Goal: Find specific page/section: Find specific page/section

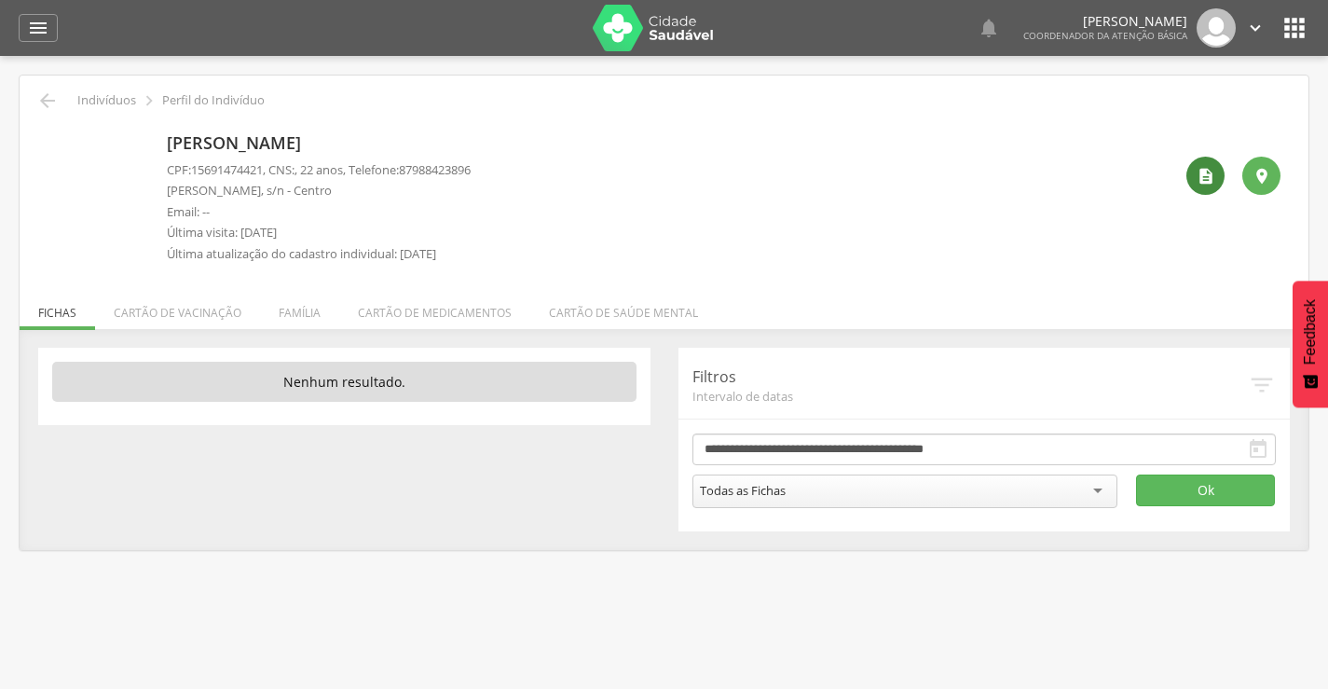
click at [1206, 171] on icon "" at bounding box center [1206, 176] width 19 height 19
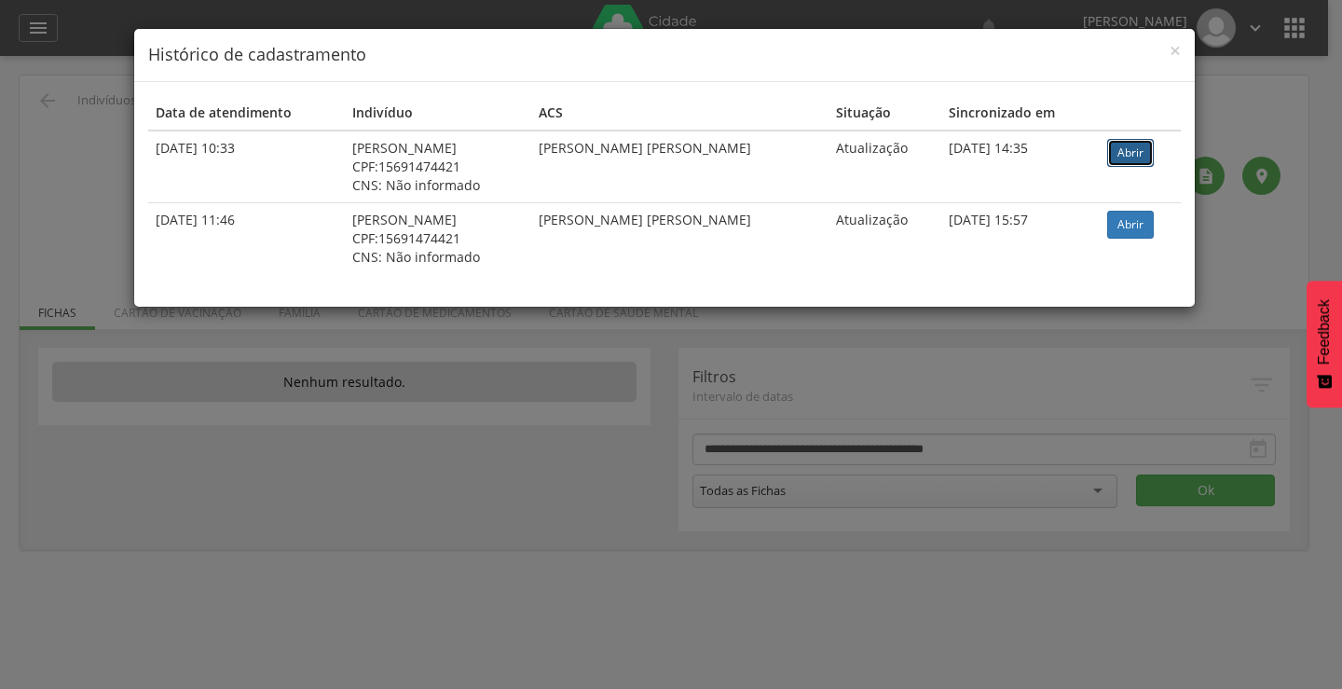
click at [1118, 152] on link "Abrir" at bounding box center [1130, 153] width 47 height 28
click at [1178, 52] on span "×" at bounding box center [1175, 50] width 11 height 26
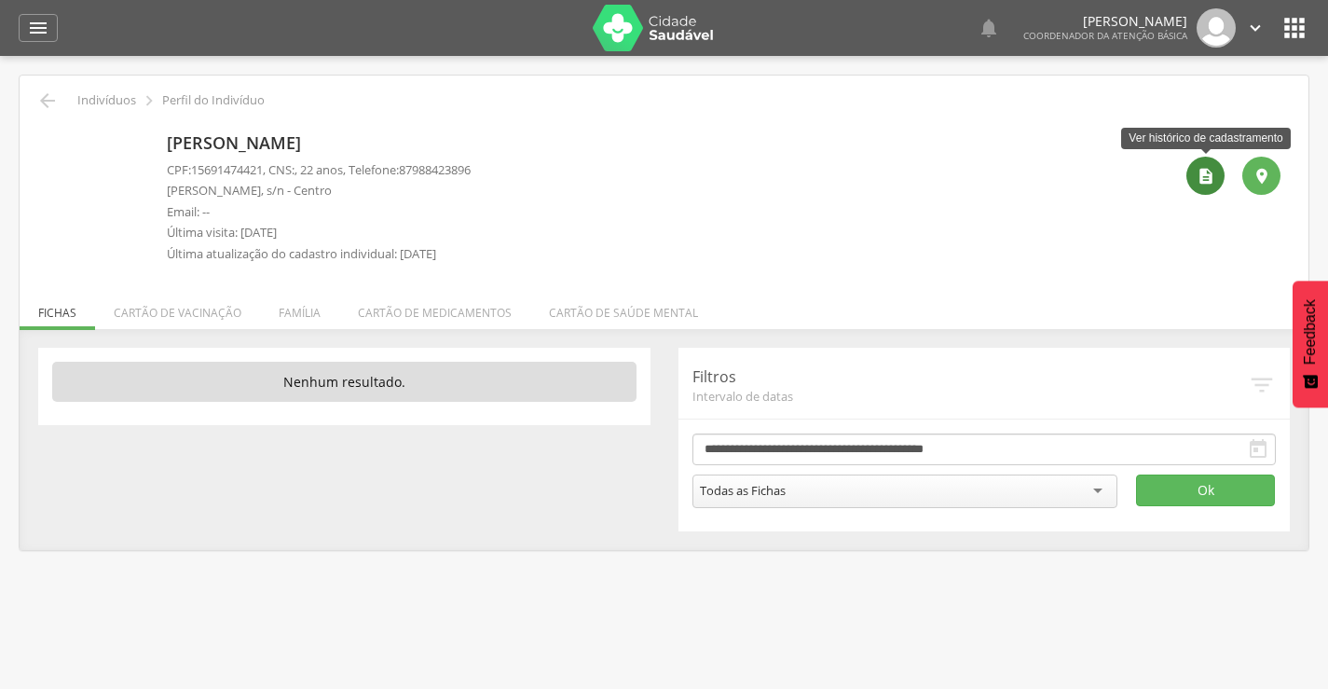
click at [1211, 176] on icon "" at bounding box center [1206, 176] width 19 height 19
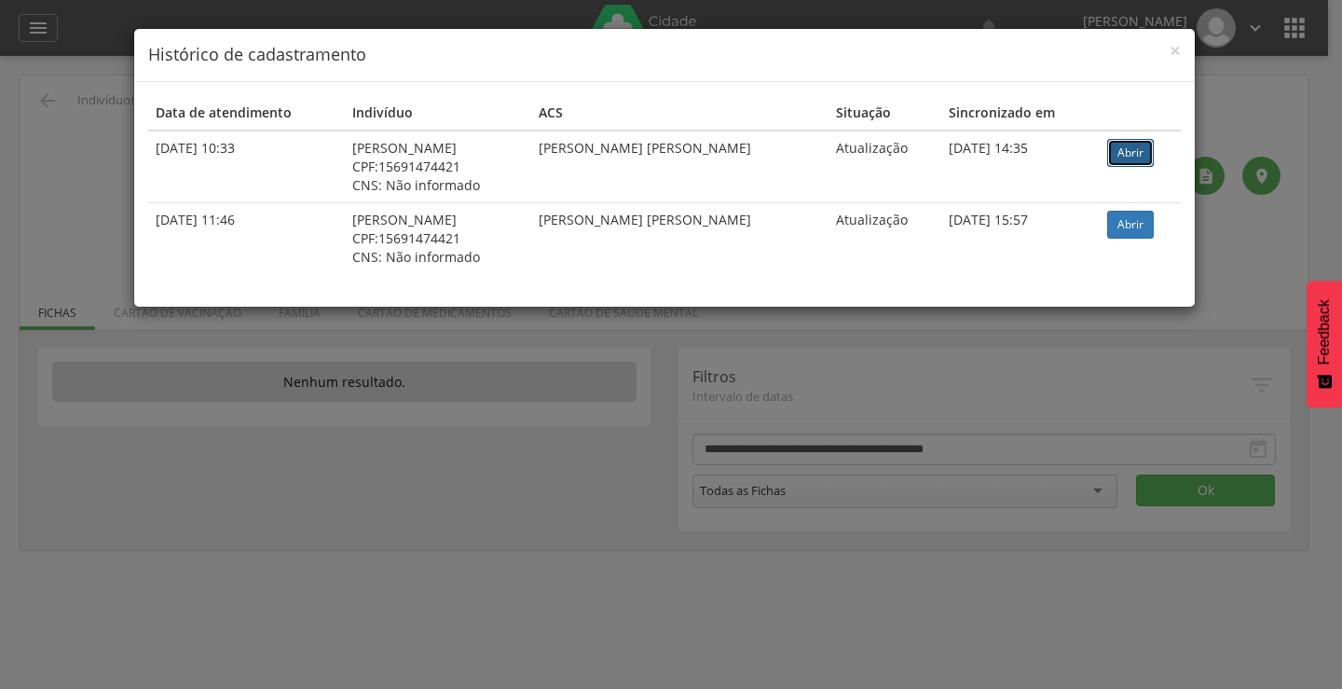
click at [1128, 143] on link "Abrir" at bounding box center [1130, 153] width 47 height 28
click at [1174, 48] on span "×" at bounding box center [1175, 50] width 11 height 26
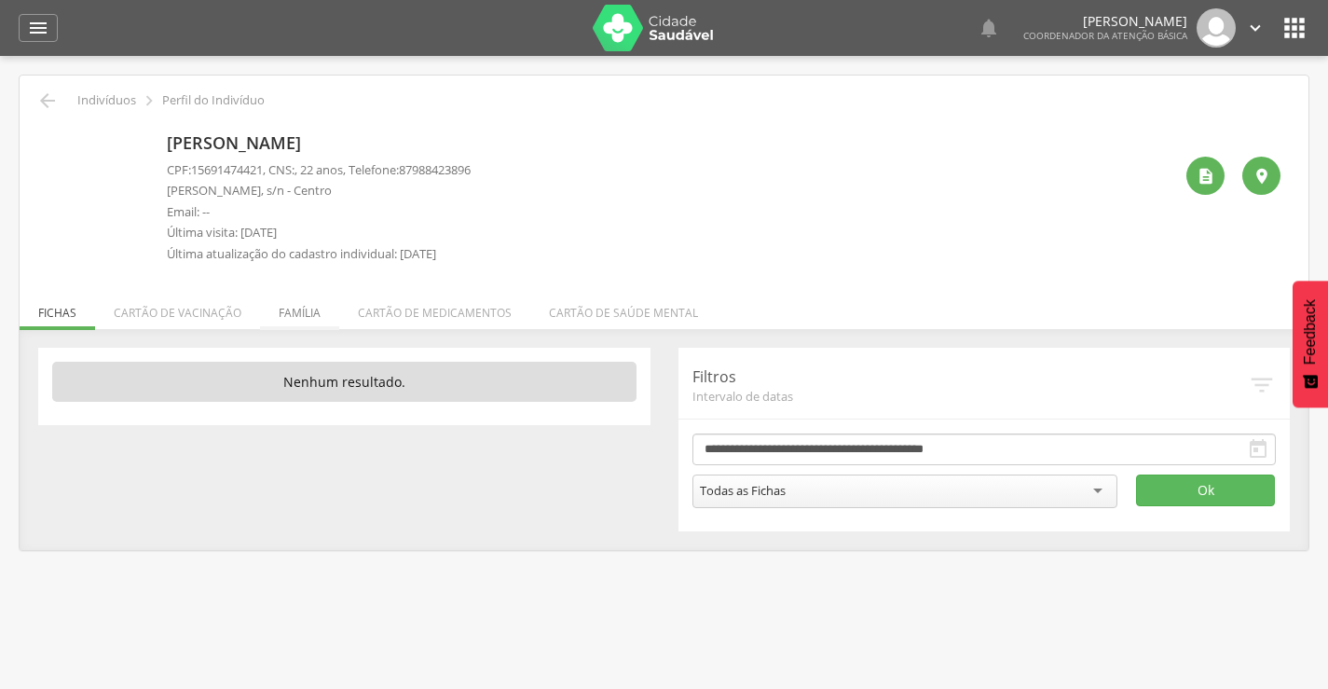
click at [304, 313] on li "Família" at bounding box center [299, 308] width 79 height 44
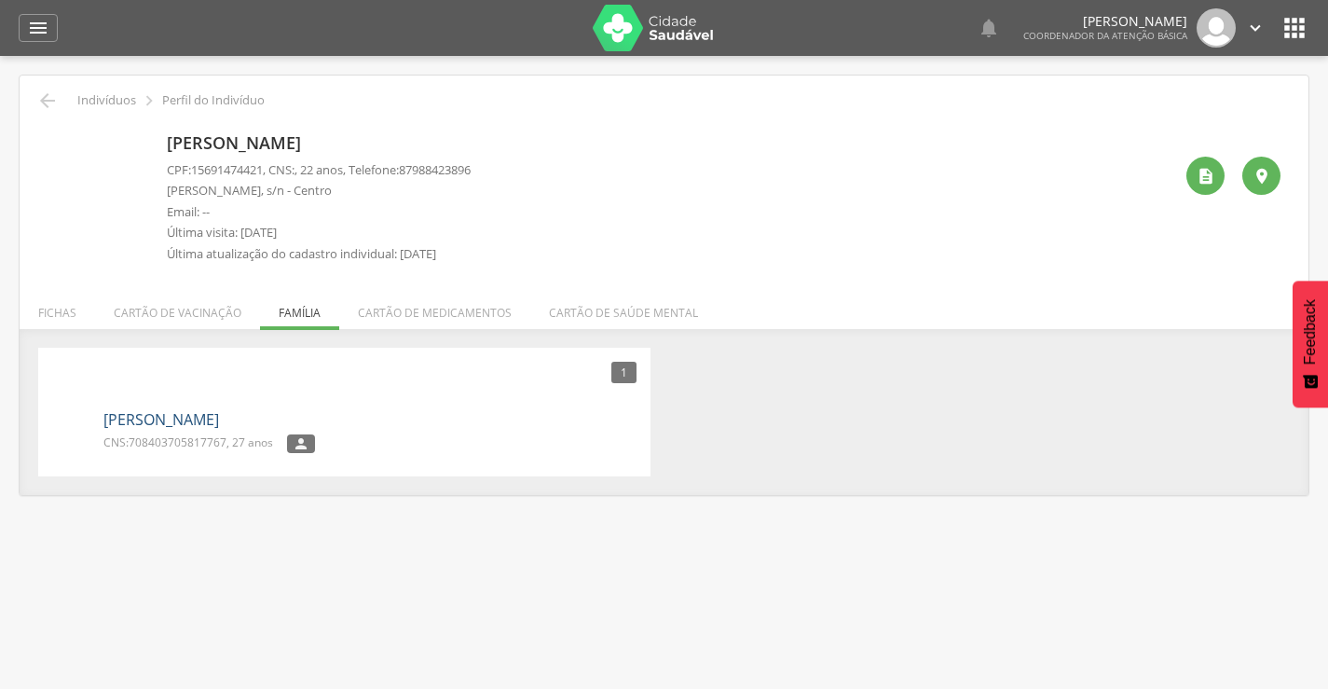
click at [197, 417] on link "[PERSON_NAME]" at bounding box center [161, 419] width 116 height 21
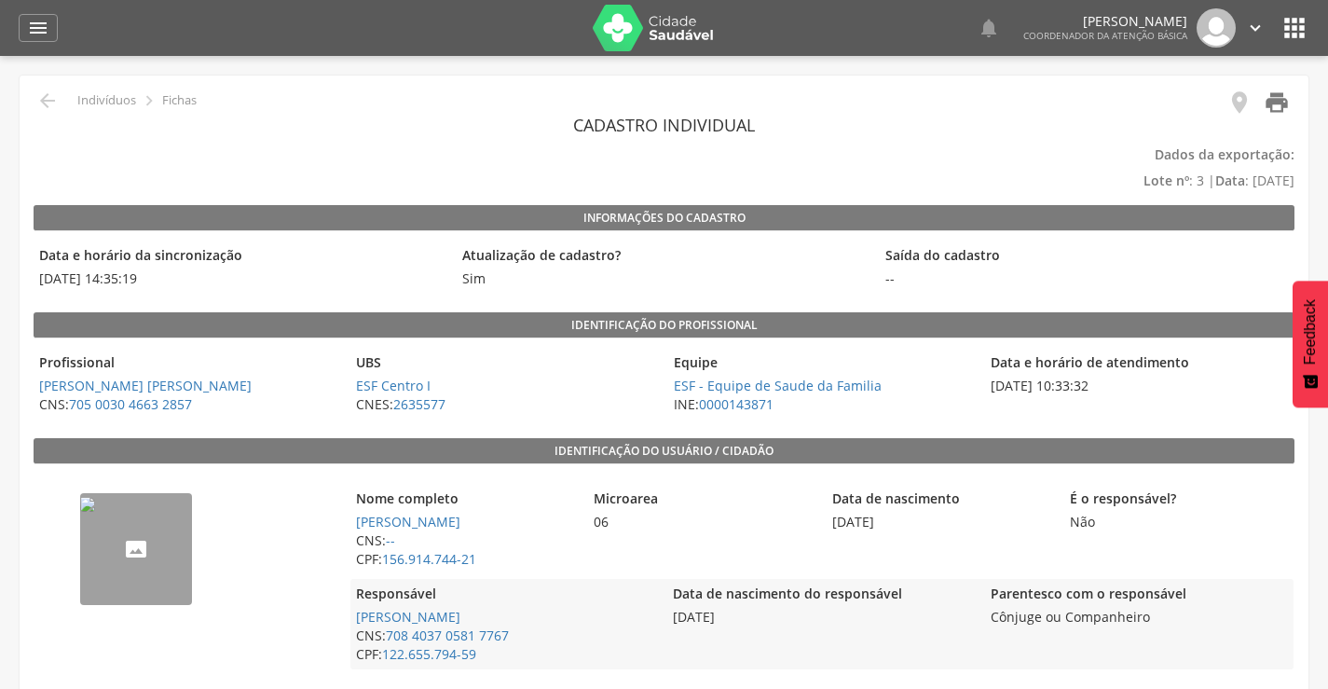
click at [1276, 104] on icon "" at bounding box center [1277, 102] width 26 height 26
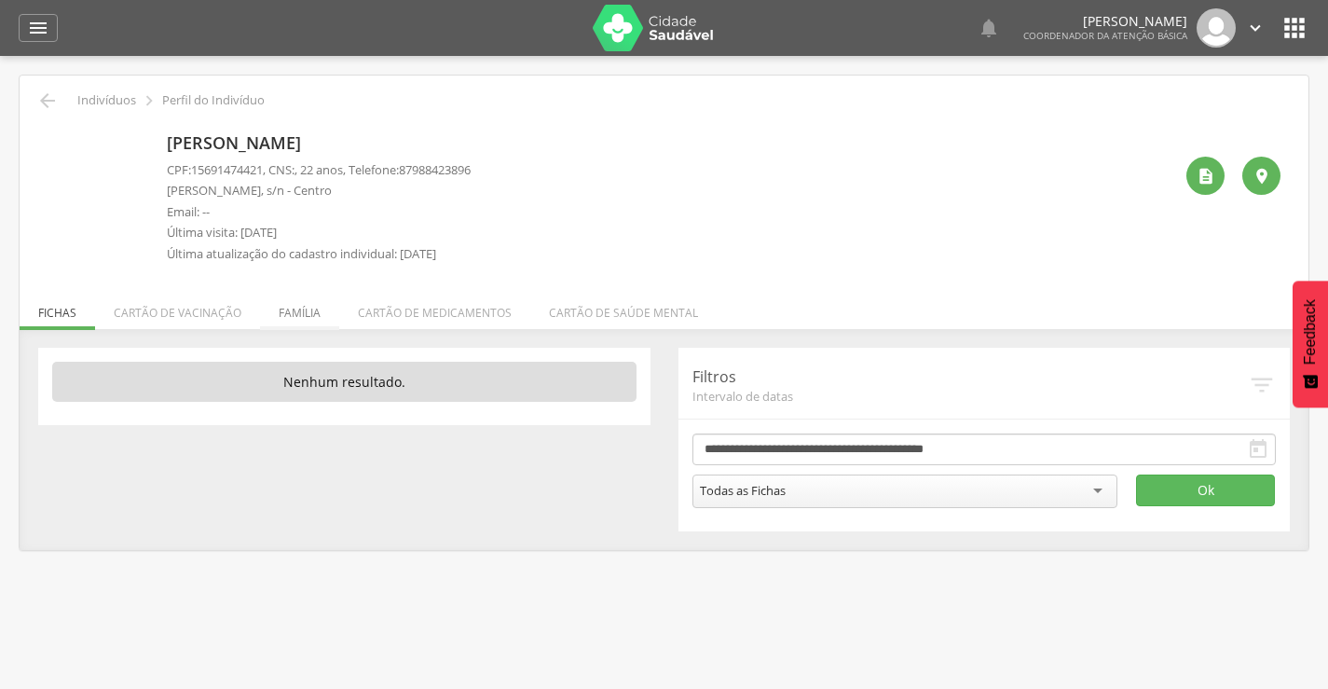
click at [307, 316] on li "Família" at bounding box center [299, 308] width 79 height 44
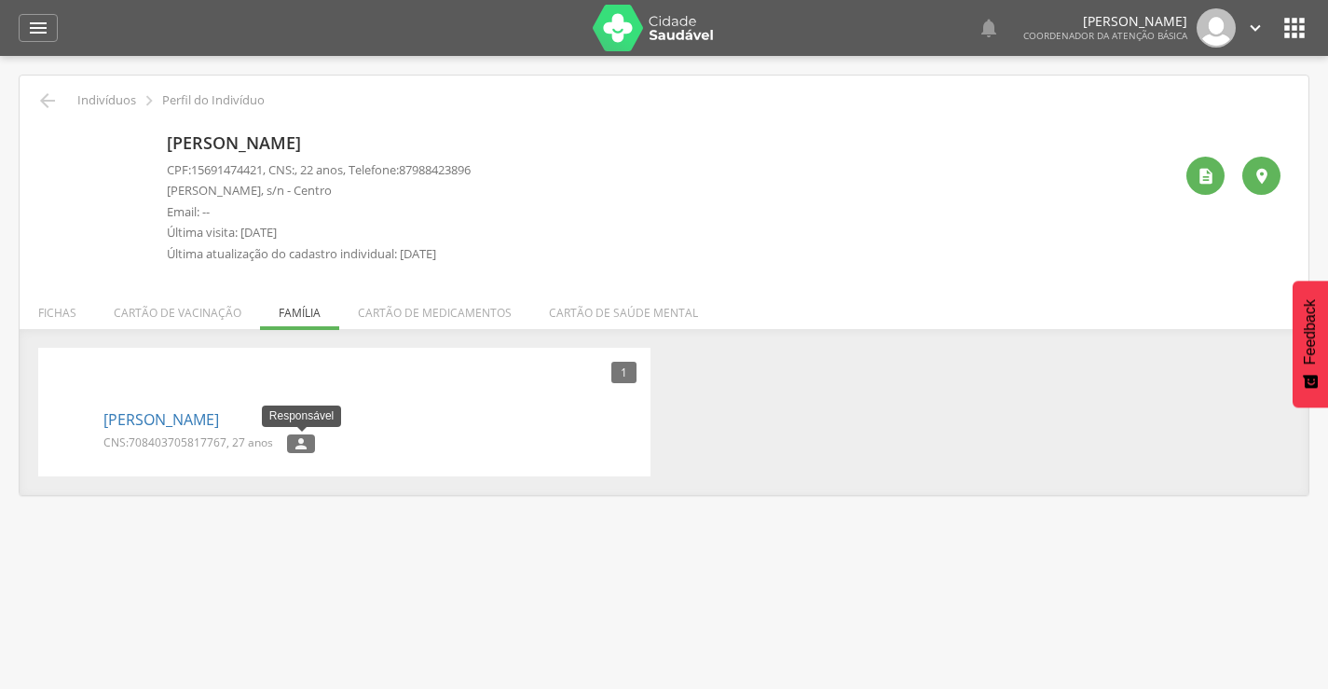
click at [293, 443] on label "" at bounding box center [301, 443] width 28 height 19
click at [219, 421] on link "[PERSON_NAME]" at bounding box center [161, 419] width 116 height 21
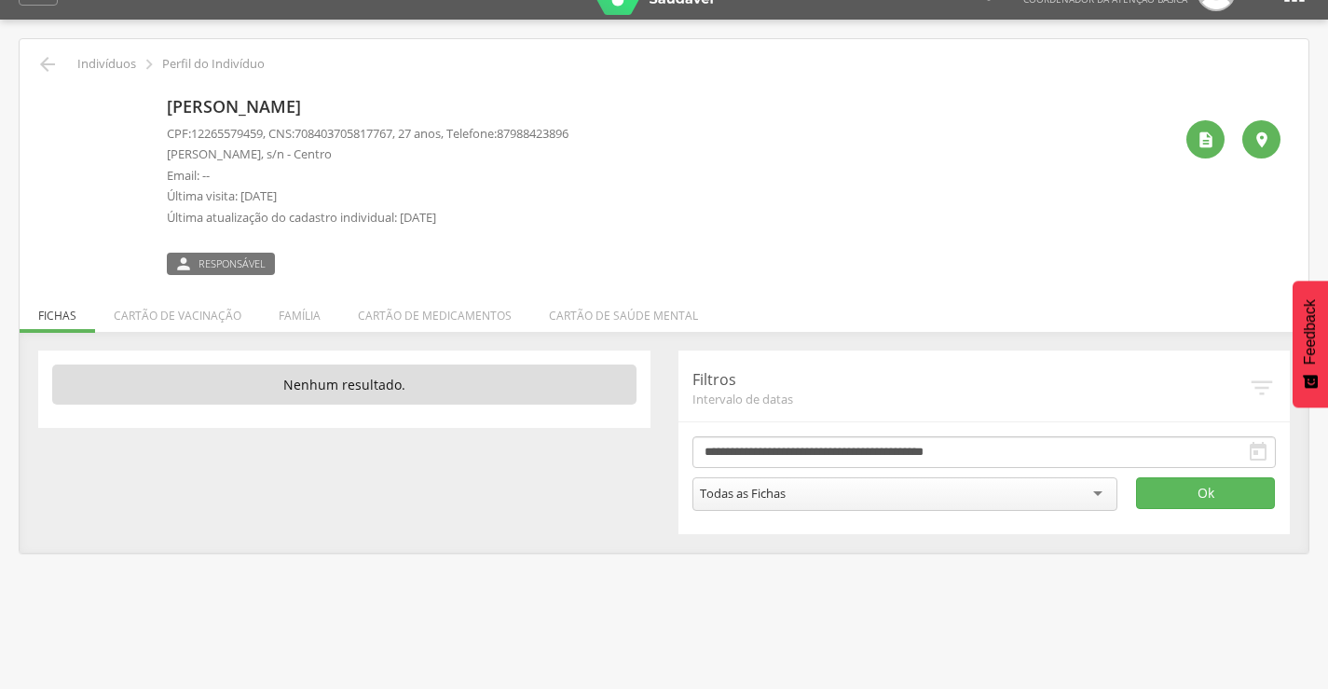
scroll to position [56, 0]
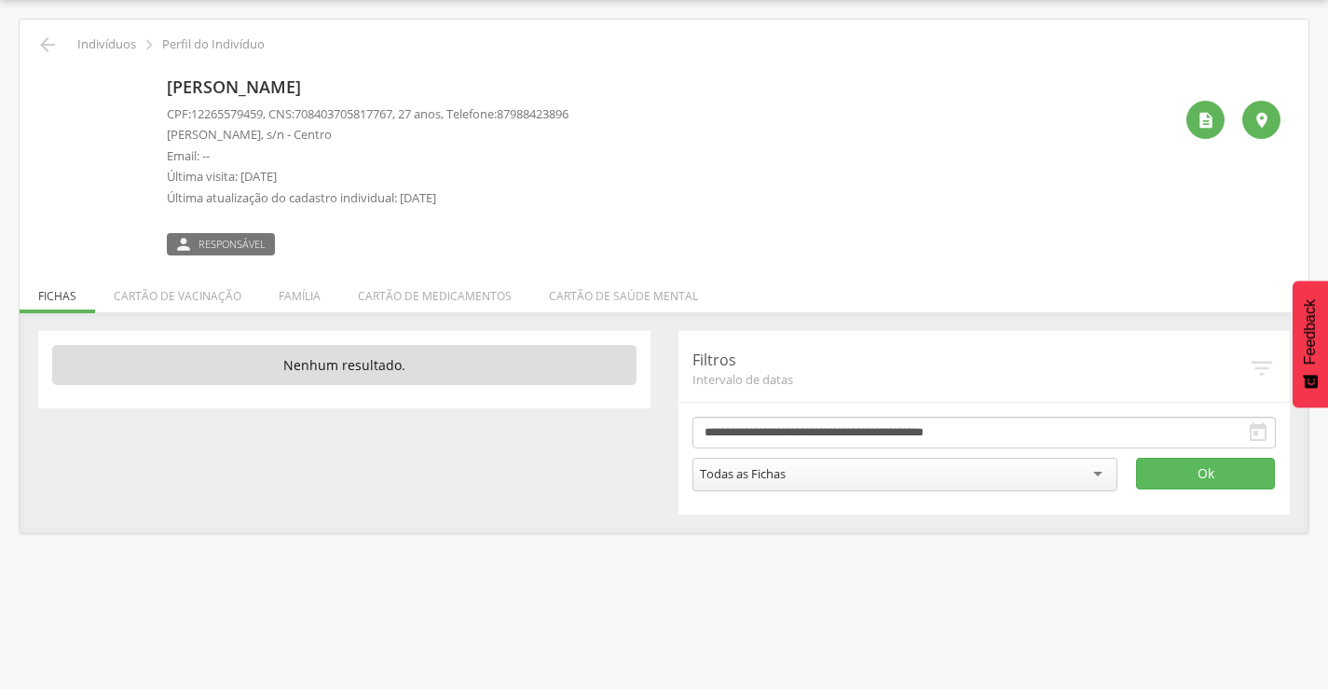
click at [244, 233] on label " Responsável" at bounding box center [221, 244] width 108 height 22
click at [242, 243] on span "Responsável" at bounding box center [232, 244] width 67 height 15
click at [242, 244] on span "Responsável" at bounding box center [232, 244] width 67 height 15
click at [1206, 118] on icon "" at bounding box center [1206, 120] width 19 height 19
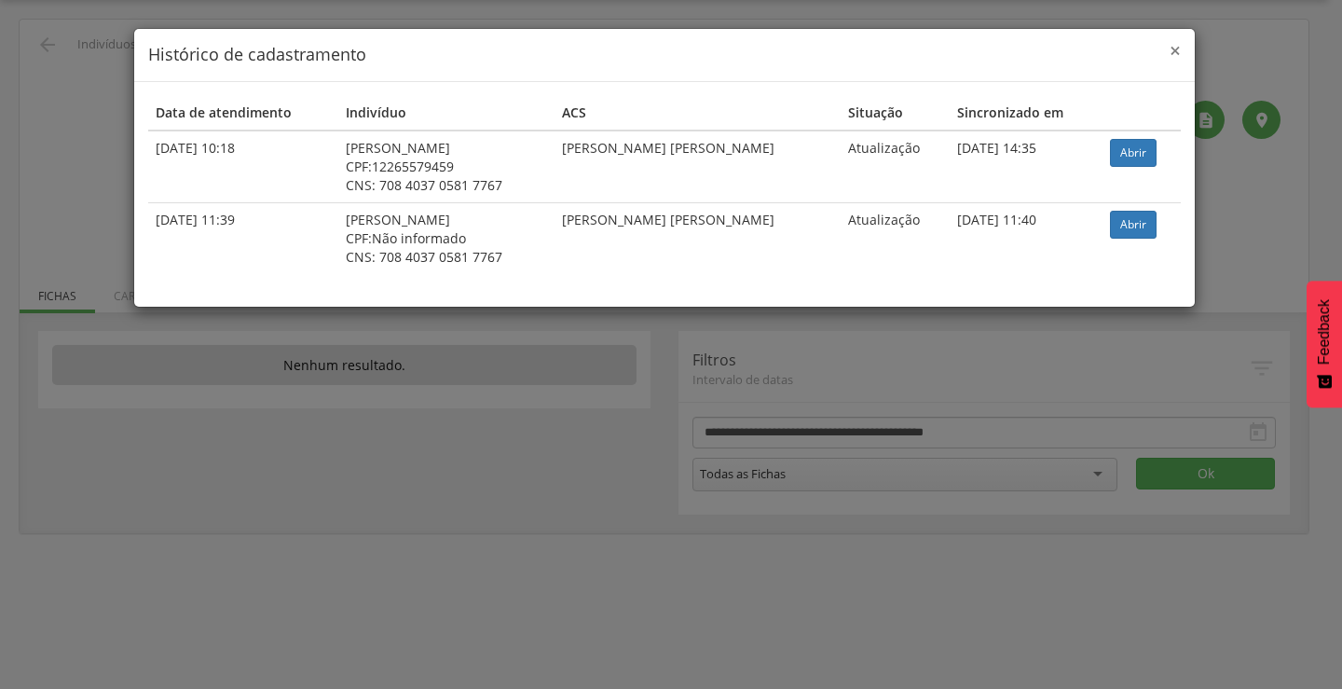
click at [1172, 54] on span "×" at bounding box center [1175, 50] width 11 height 26
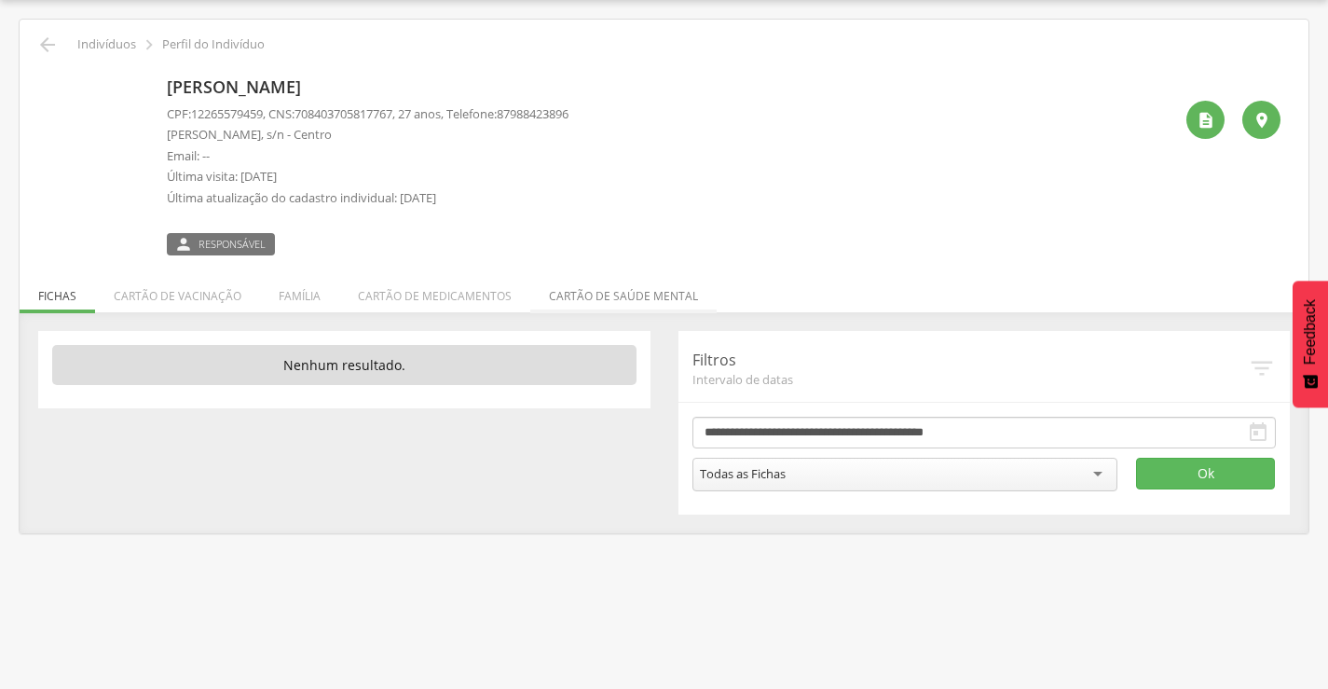
click at [618, 291] on li "Cartão de saúde mental" at bounding box center [623, 291] width 186 height 44
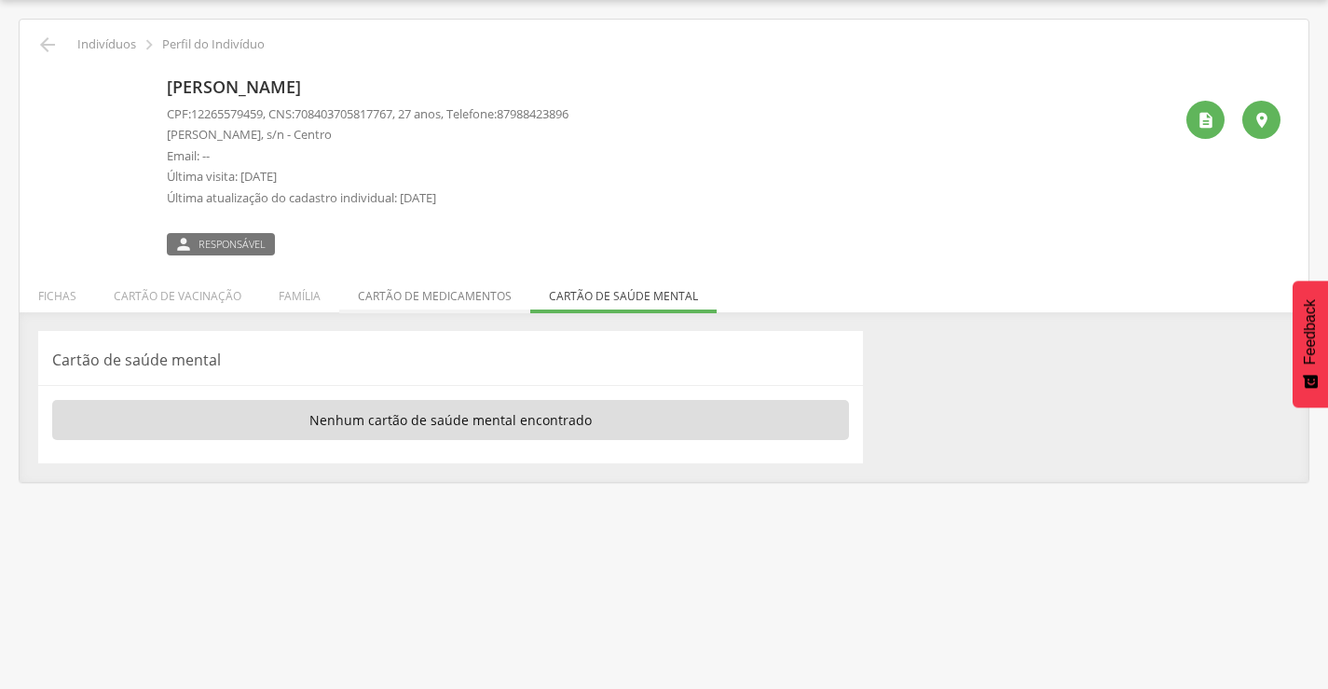
click at [459, 297] on li "Cartão de medicamentos" at bounding box center [434, 291] width 191 height 44
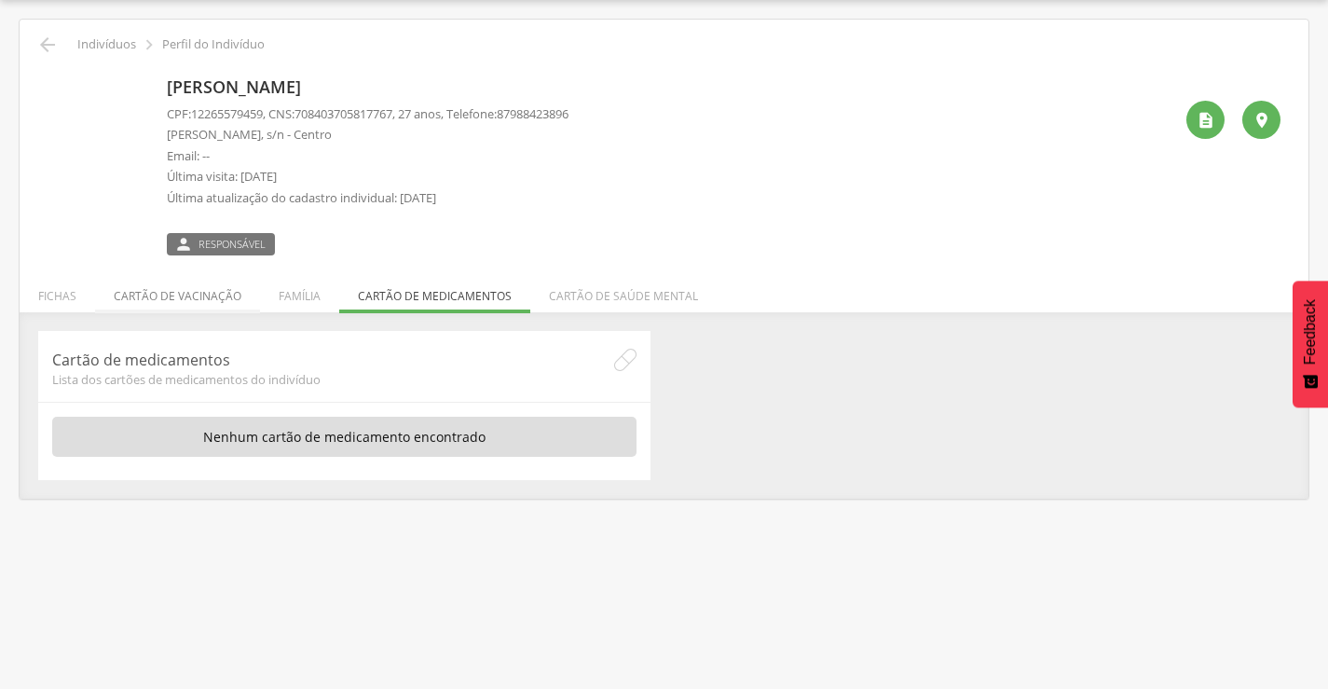
click at [197, 301] on li "Cartão de vacinação" at bounding box center [177, 291] width 165 height 44
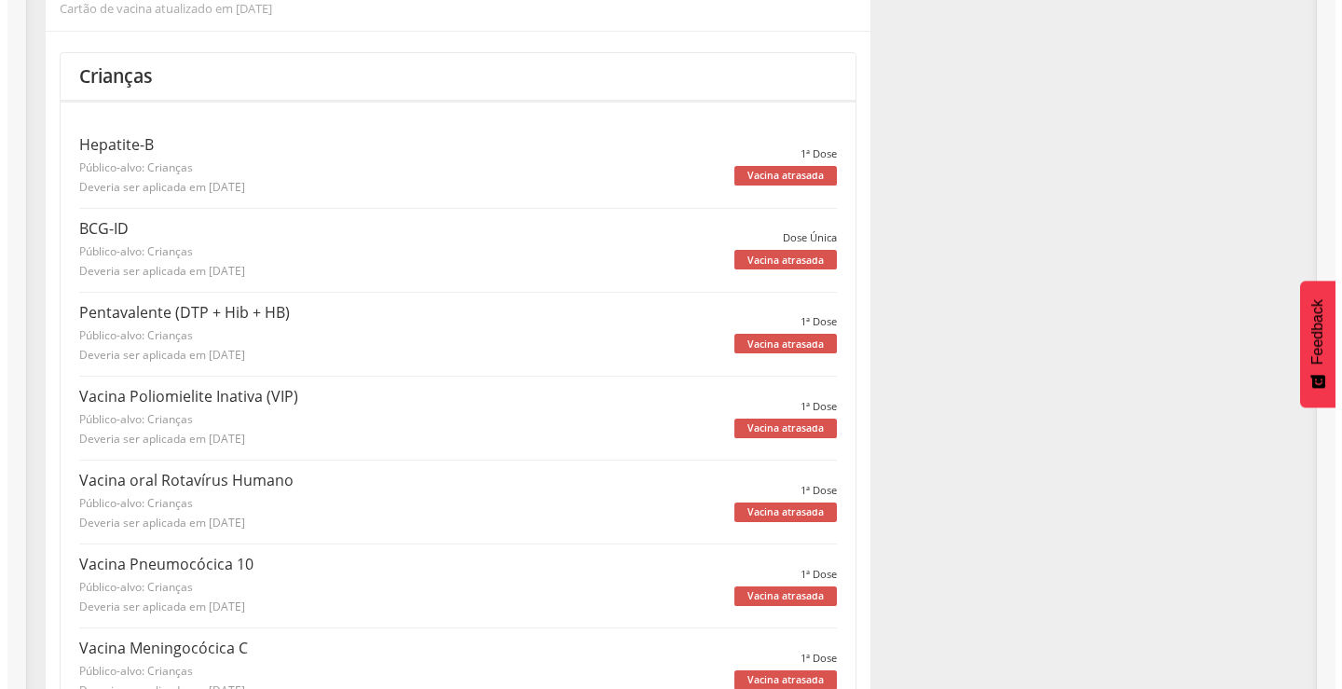
scroll to position [0, 0]
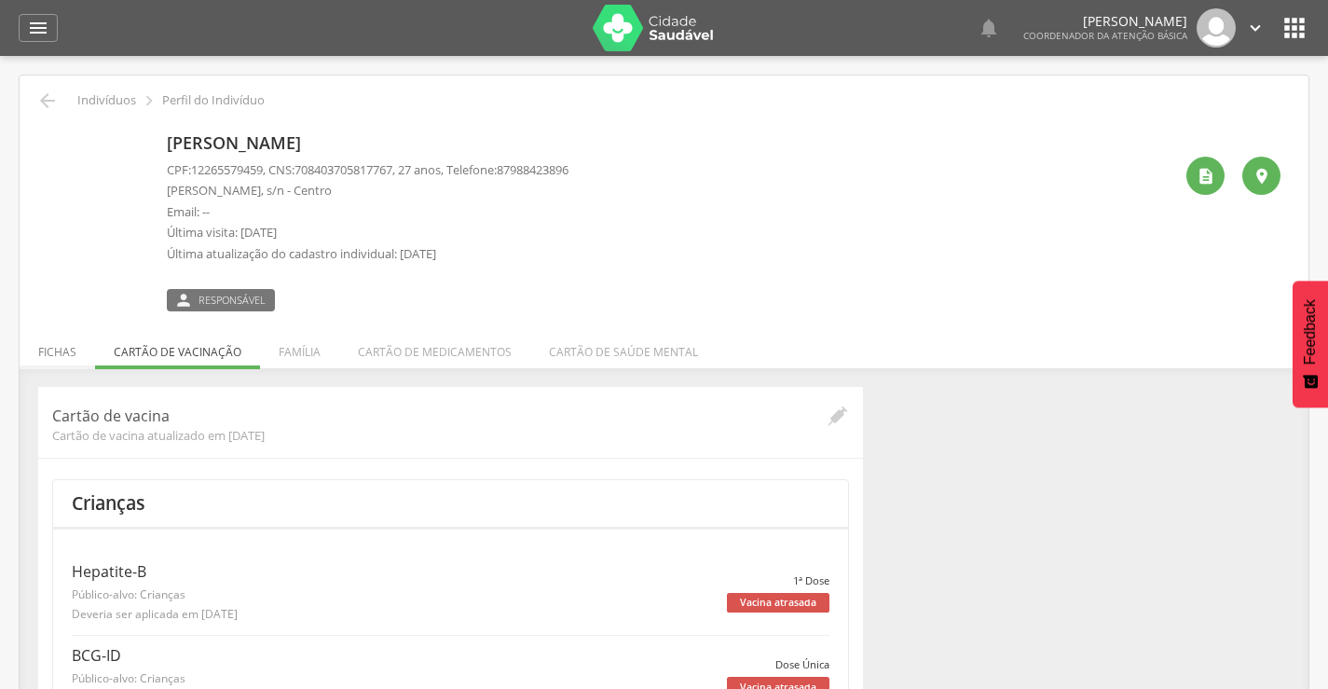
click at [55, 358] on li "Fichas" at bounding box center [57, 347] width 75 height 44
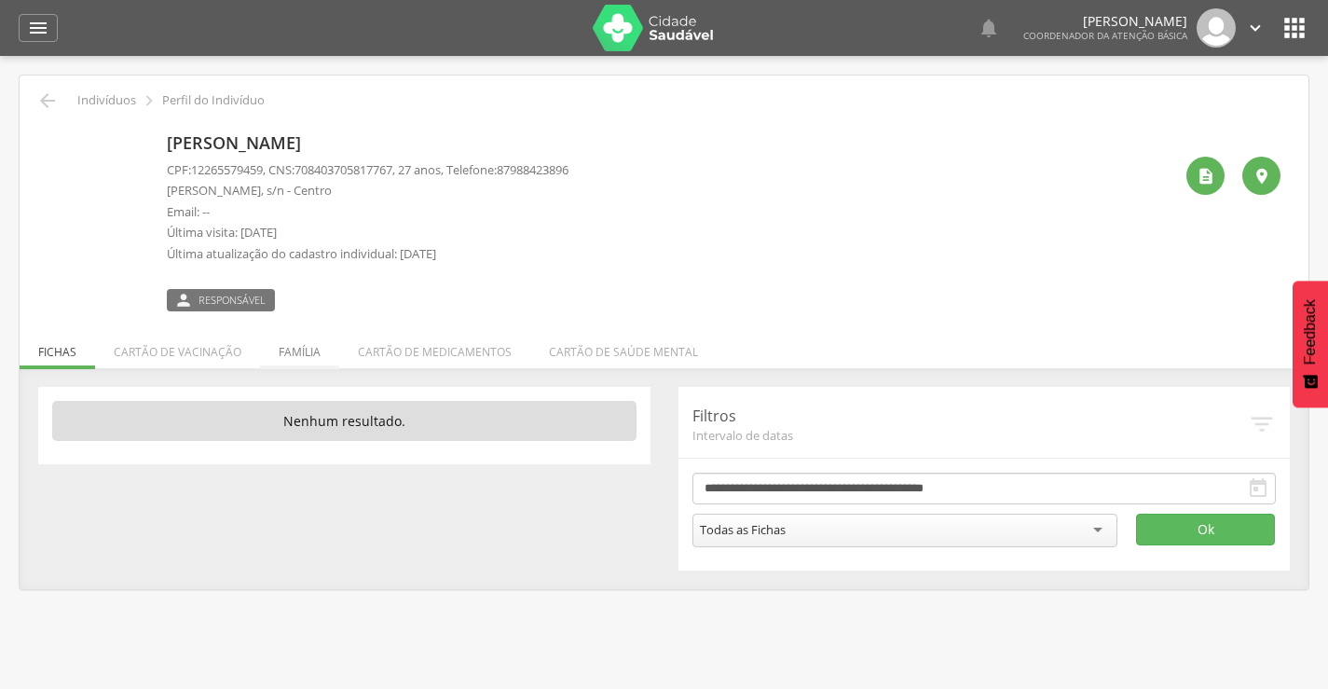
click at [302, 351] on li "Família" at bounding box center [299, 347] width 79 height 44
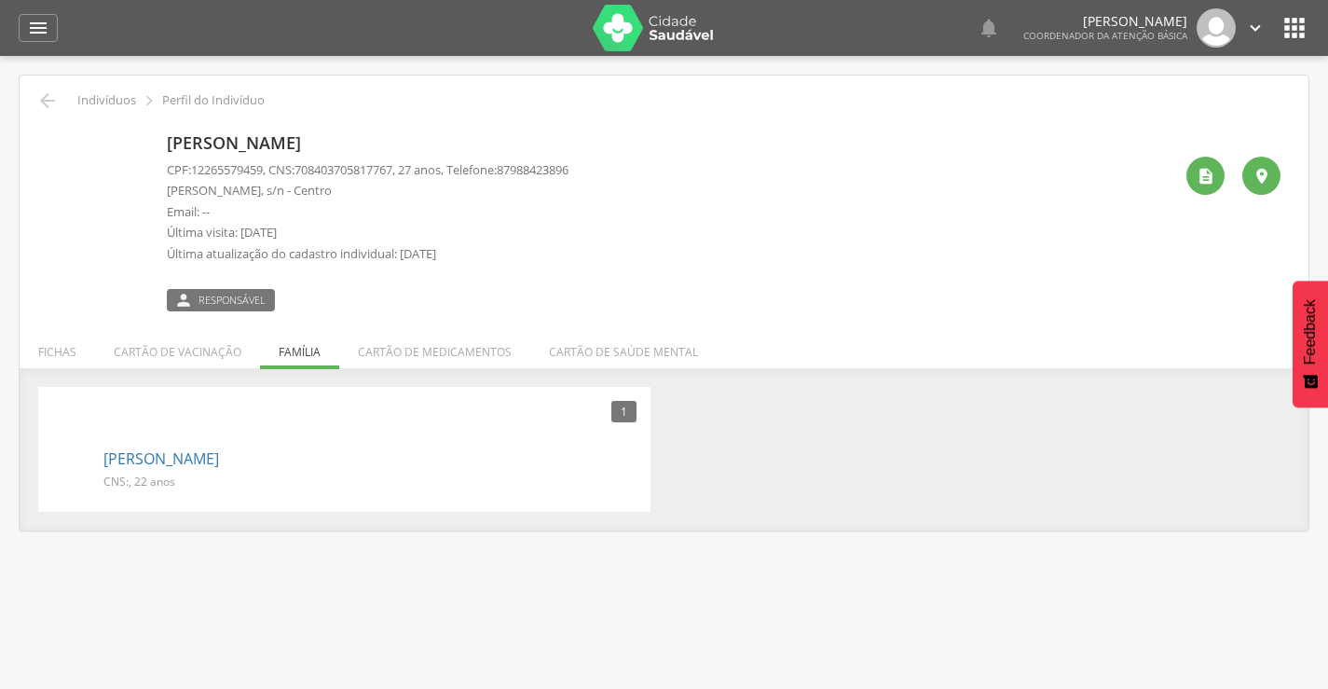
click at [240, 295] on span "Responsável" at bounding box center [232, 300] width 67 height 15
click at [1201, 173] on icon "" at bounding box center [1206, 176] width 19 height 19
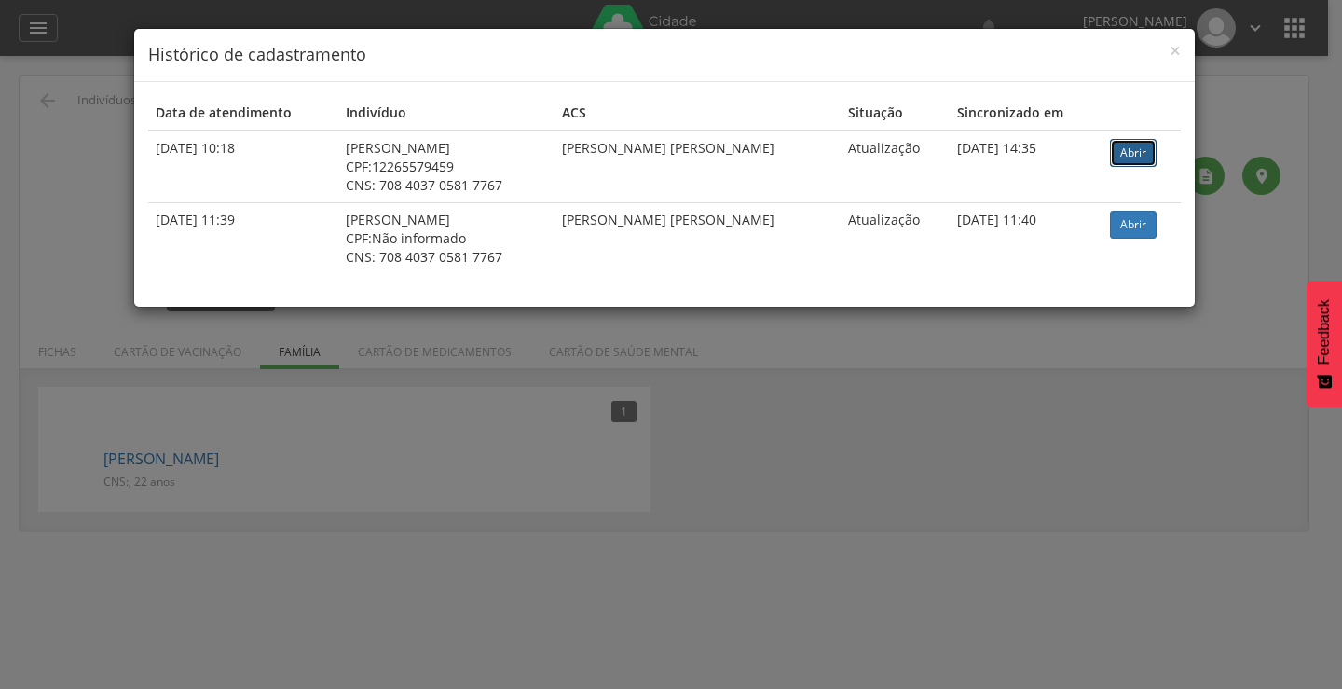
click at [1127, 148] on link "Abrir" at bounding box center [1133, 153] width 47 height 28
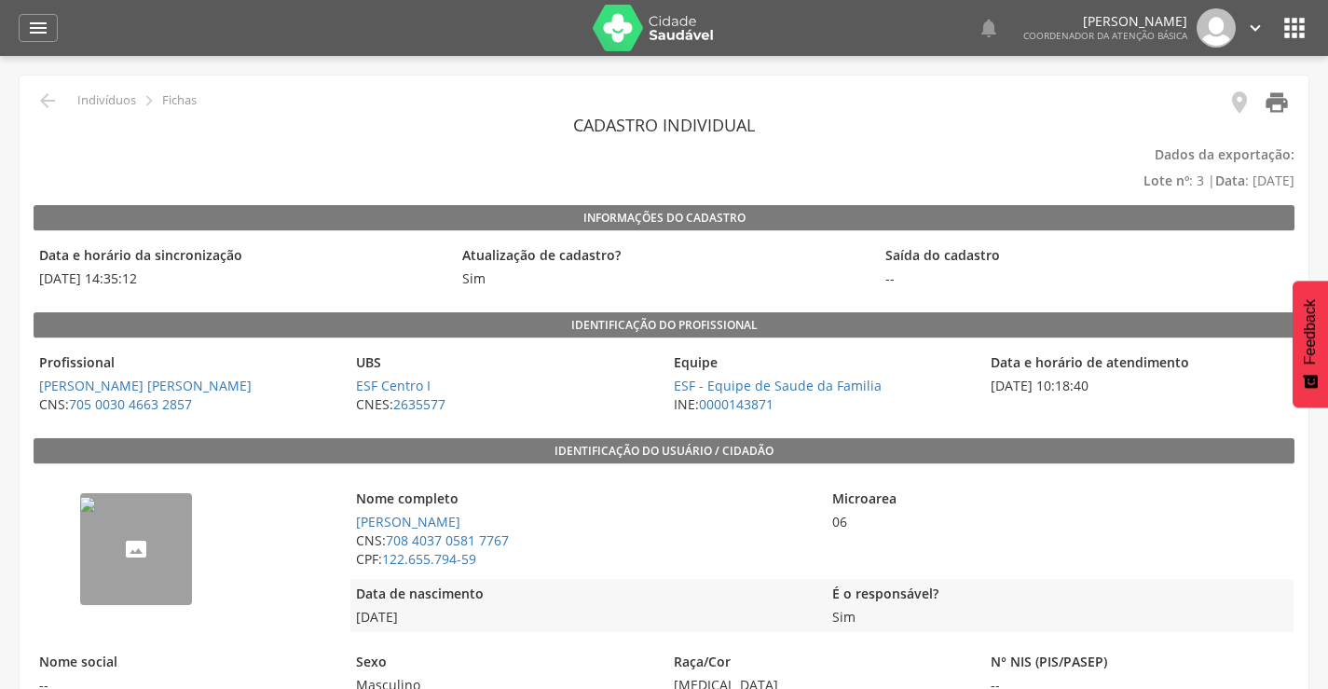
click at [1288, 96] on icon "" at bounding box center [1277, 102] width 26 height 26
